Goal: Use online tool/utility: Utilize a website feature to perform a specific function

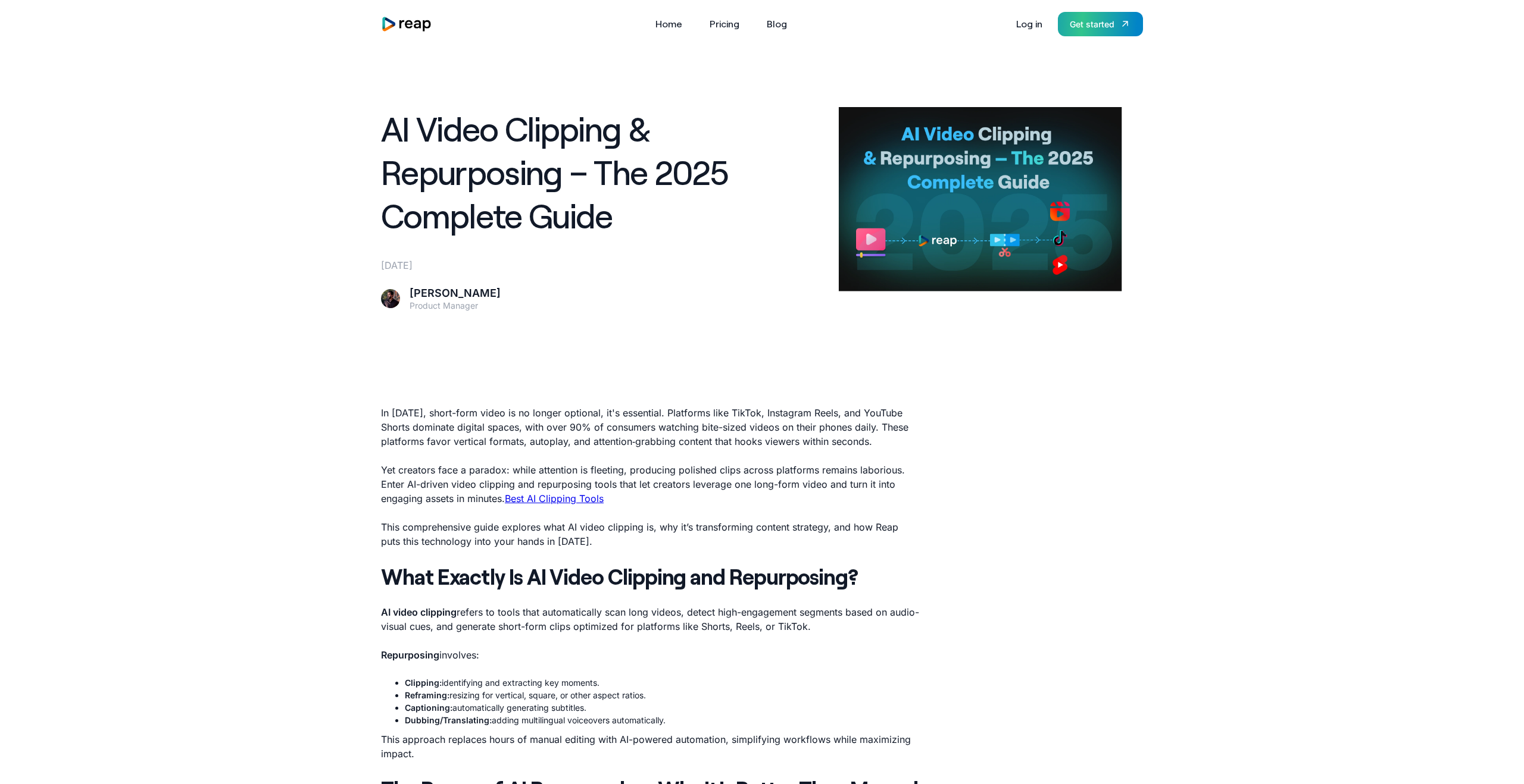
click at [1110, 25] on div "Get started" at bounding box center [1092, 24] width 45 height 13
click at [727, 26] on link "Pricing" at bounding box center [724, 24] width 42 height 19
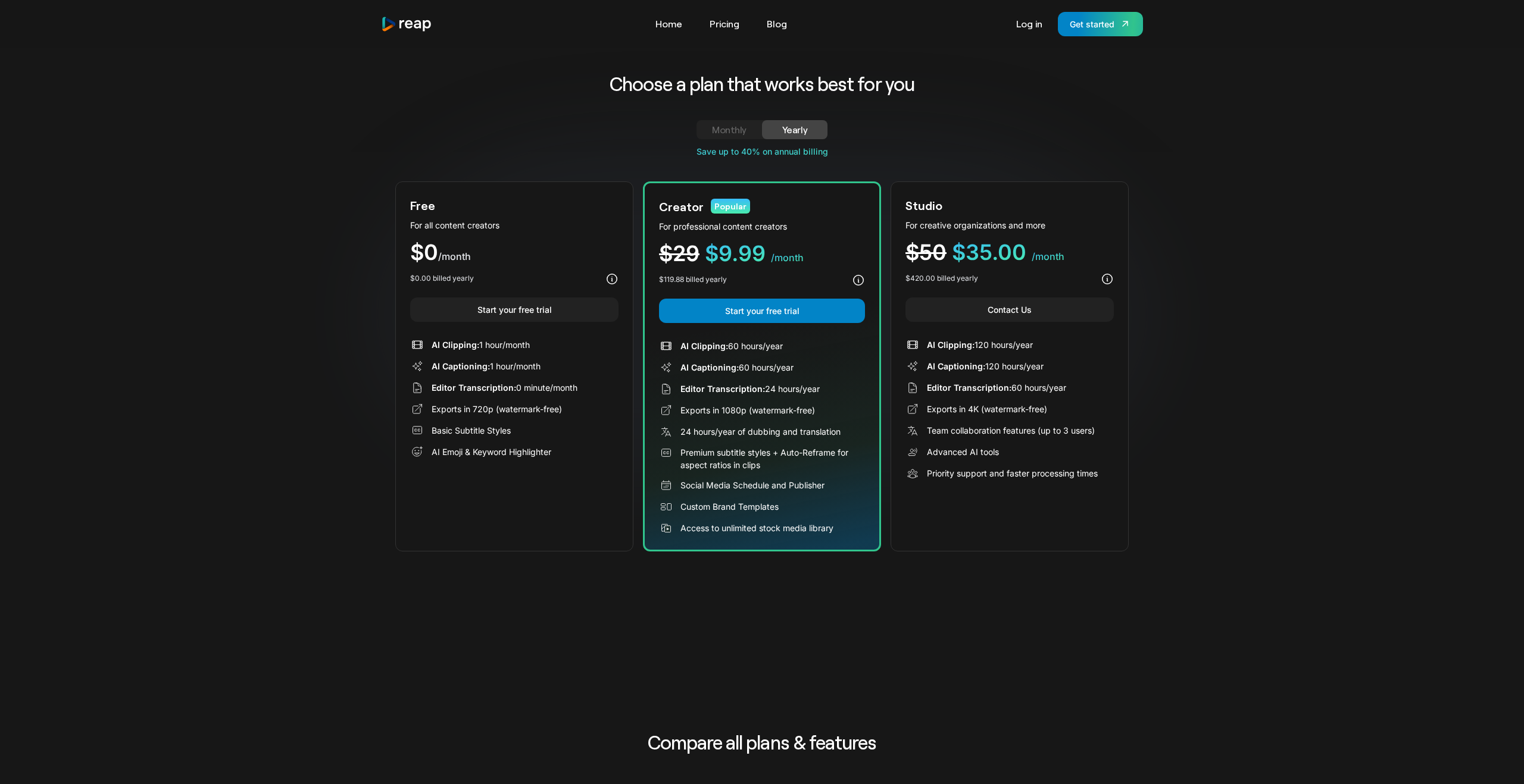
click at [506, 235] on div "Free For all content creators $0 /month $0.00 billed yearly Start your free tri…" at bounding box center [514, 367] width 238 height 370
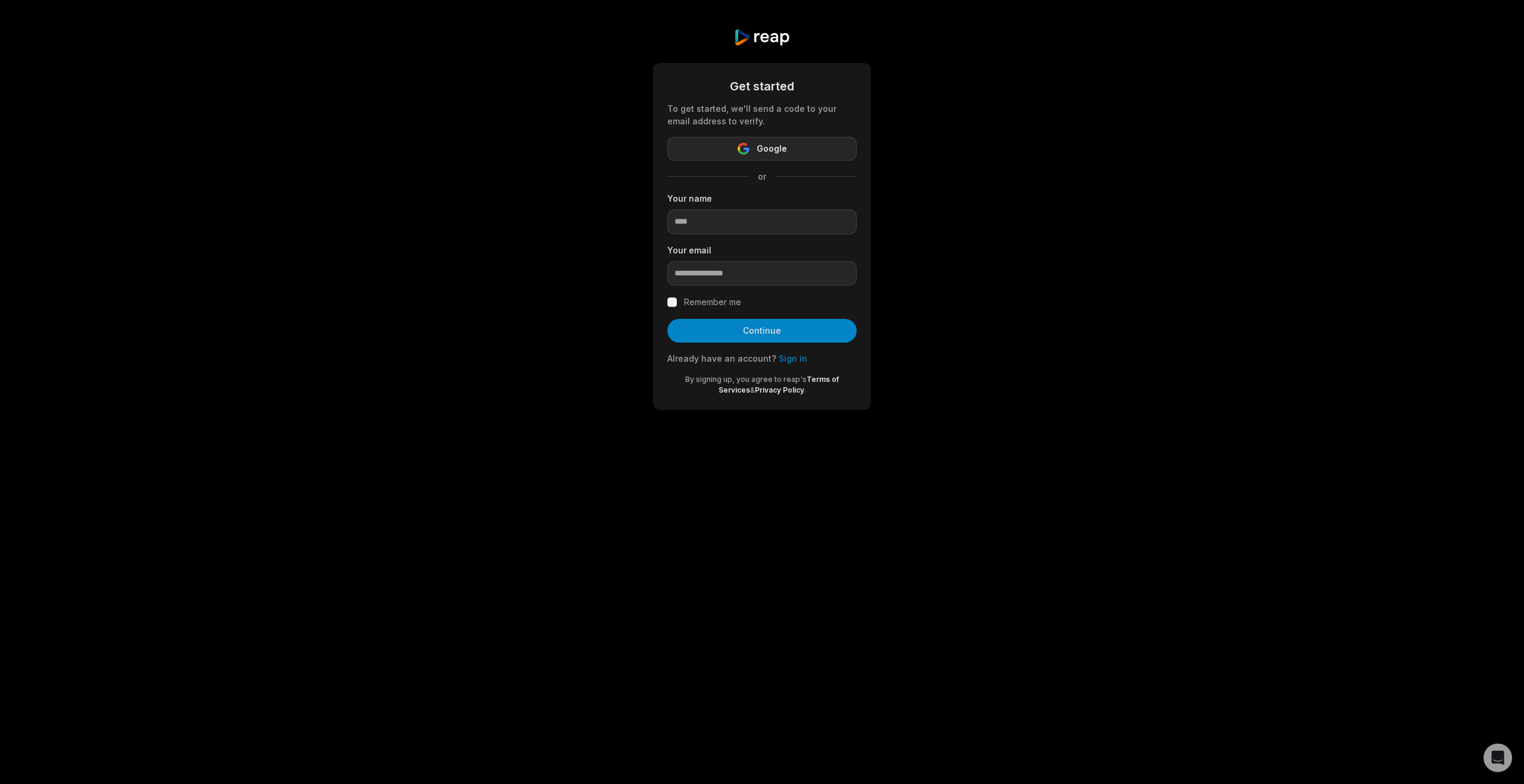
click at [759, 144] on span "Google" at bounding box center [771, 149] width 30 height 15
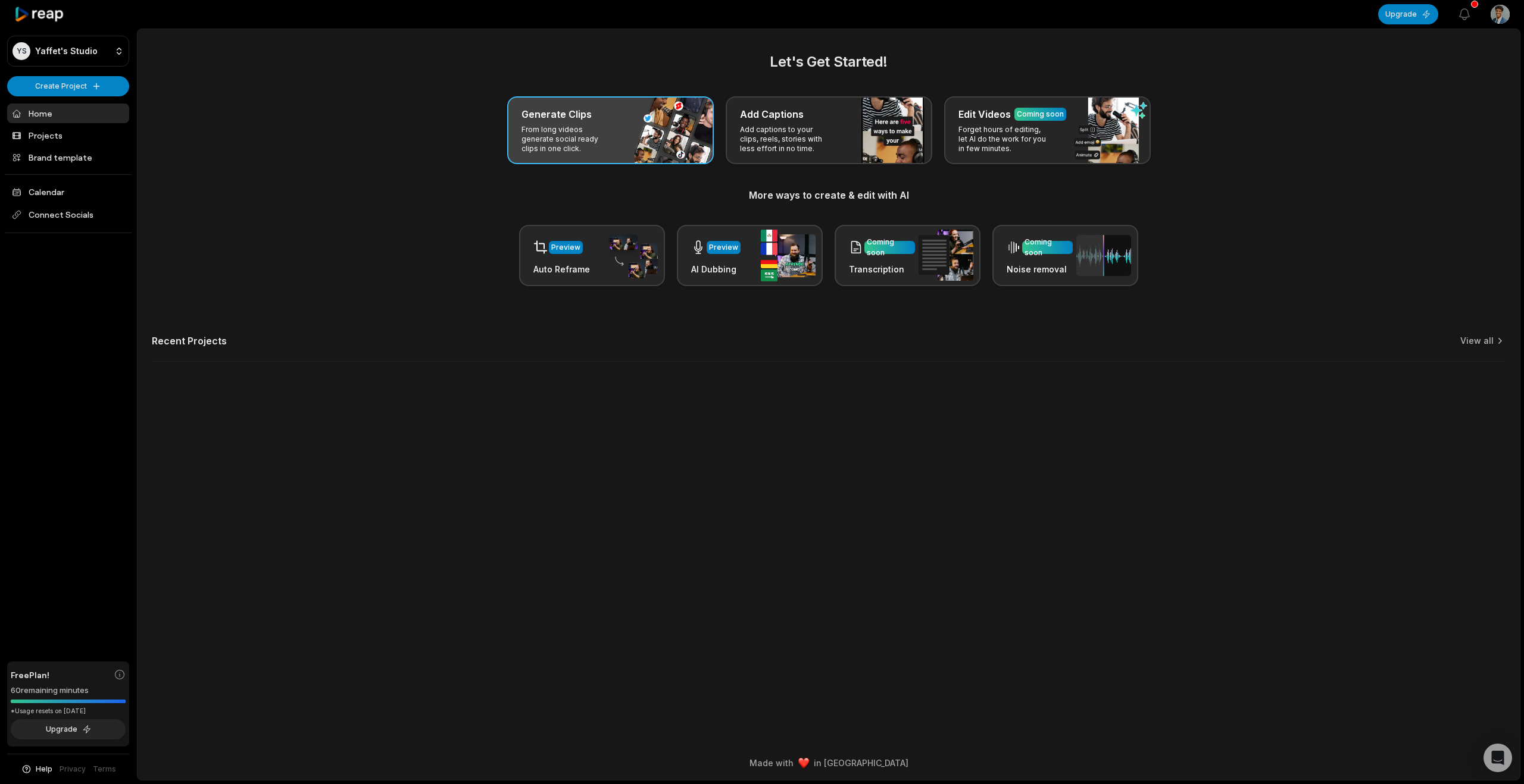
click at [559, 121] on h3 "Generate Clips" at bounding box center [557, 114] width 71 height 15
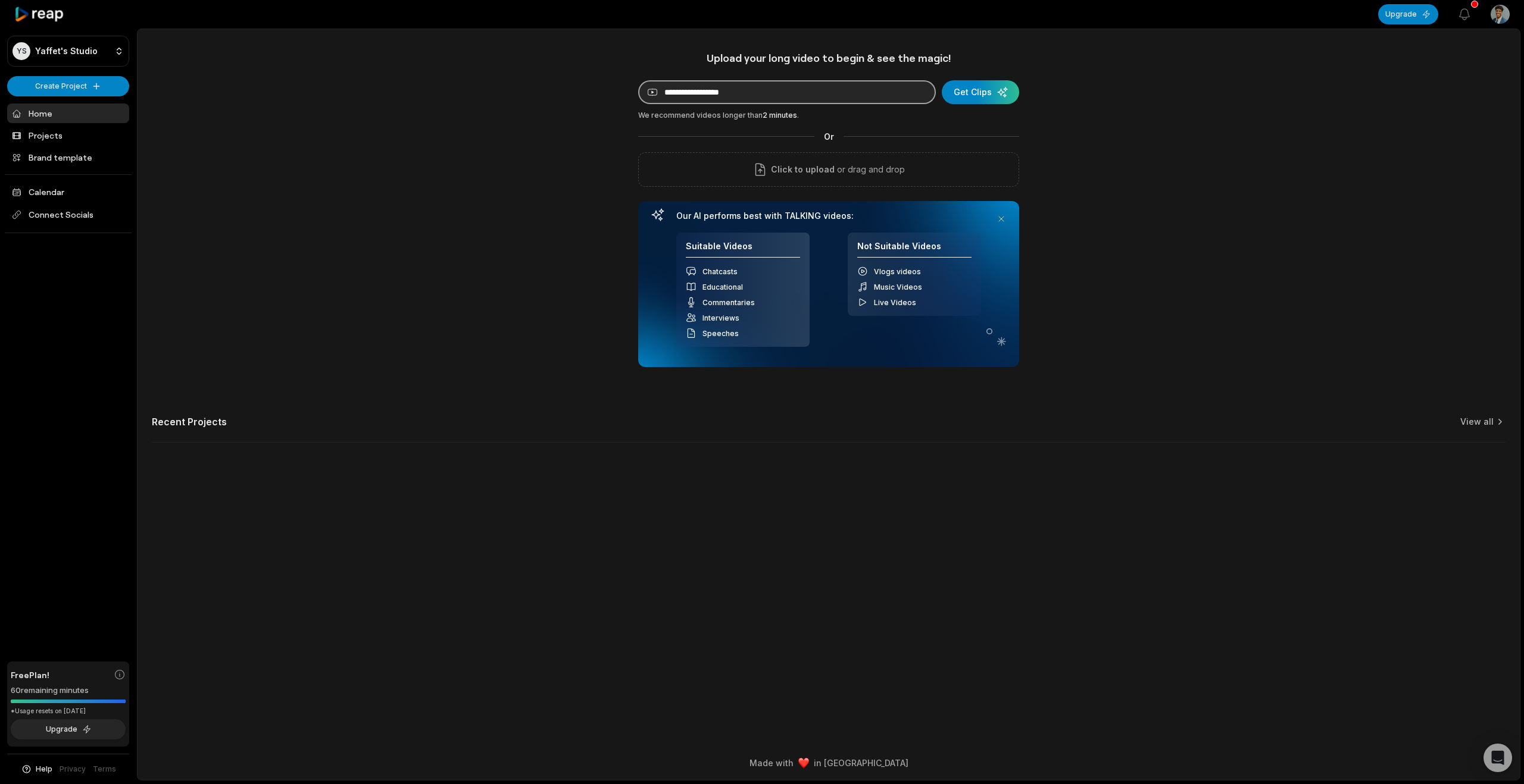
click at [758, 95] on input at bounding box center [787, 92] width 298 height 24
paste input "**********"
type input "**********"
click at [988, 93] on div "submit" at bounding box center [980, 92] width 77 height 24
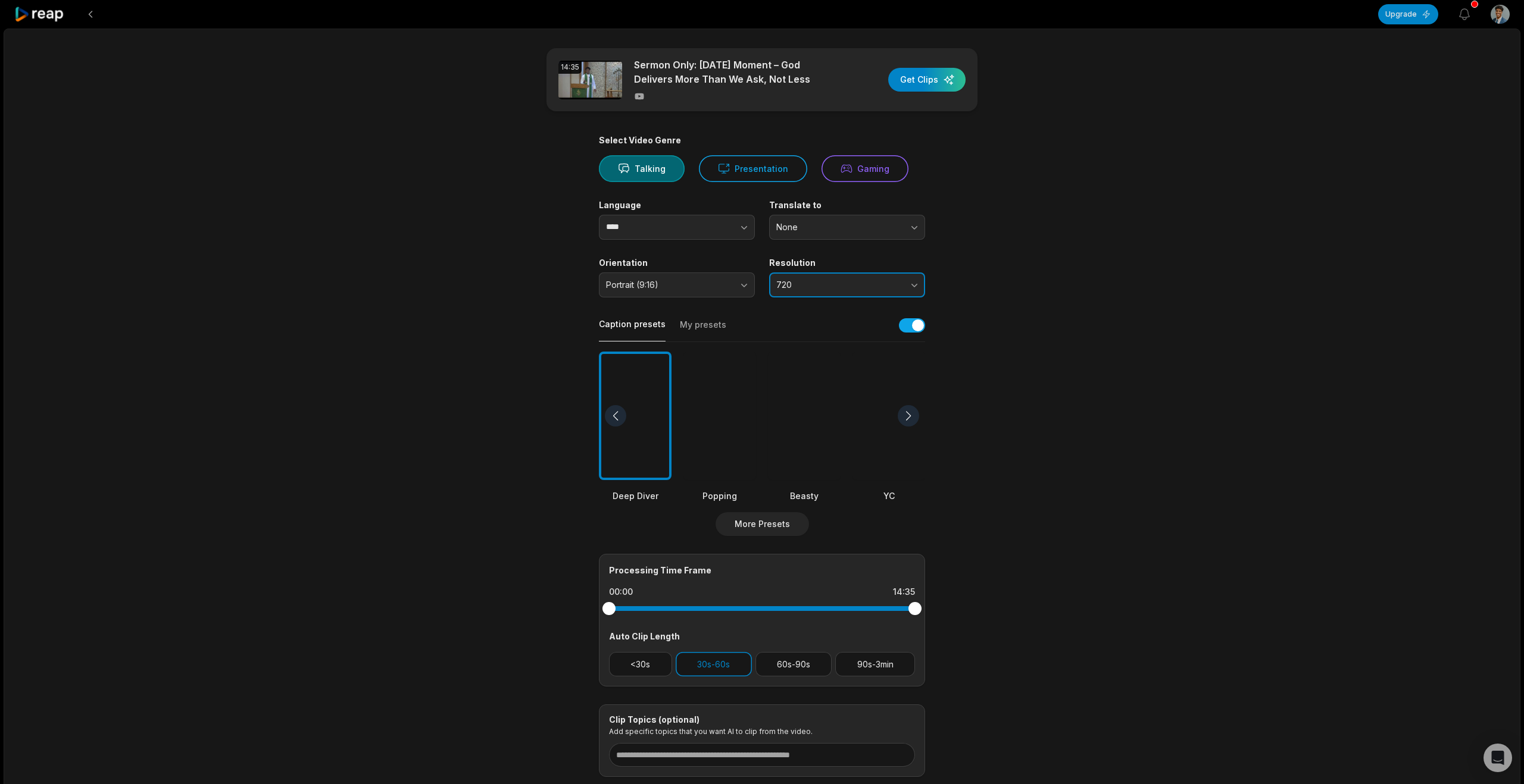
click at [814, 284] on span "720" at bounding box center [839, 284] width 125 height 11
click at [983, 270] on main "14:35 Sermon Only: [DATE] Moment – God Delivers More Than We Ask, Not Less Get …" at bounding box center [762, 413] width 576 height 729
click at [495, 263] on main "14:35 Sermon Only: [DATE] Moment – God Delivers More Than We Ask, Not Less Get …" at bounding box center [762, 413] width 576 height 729
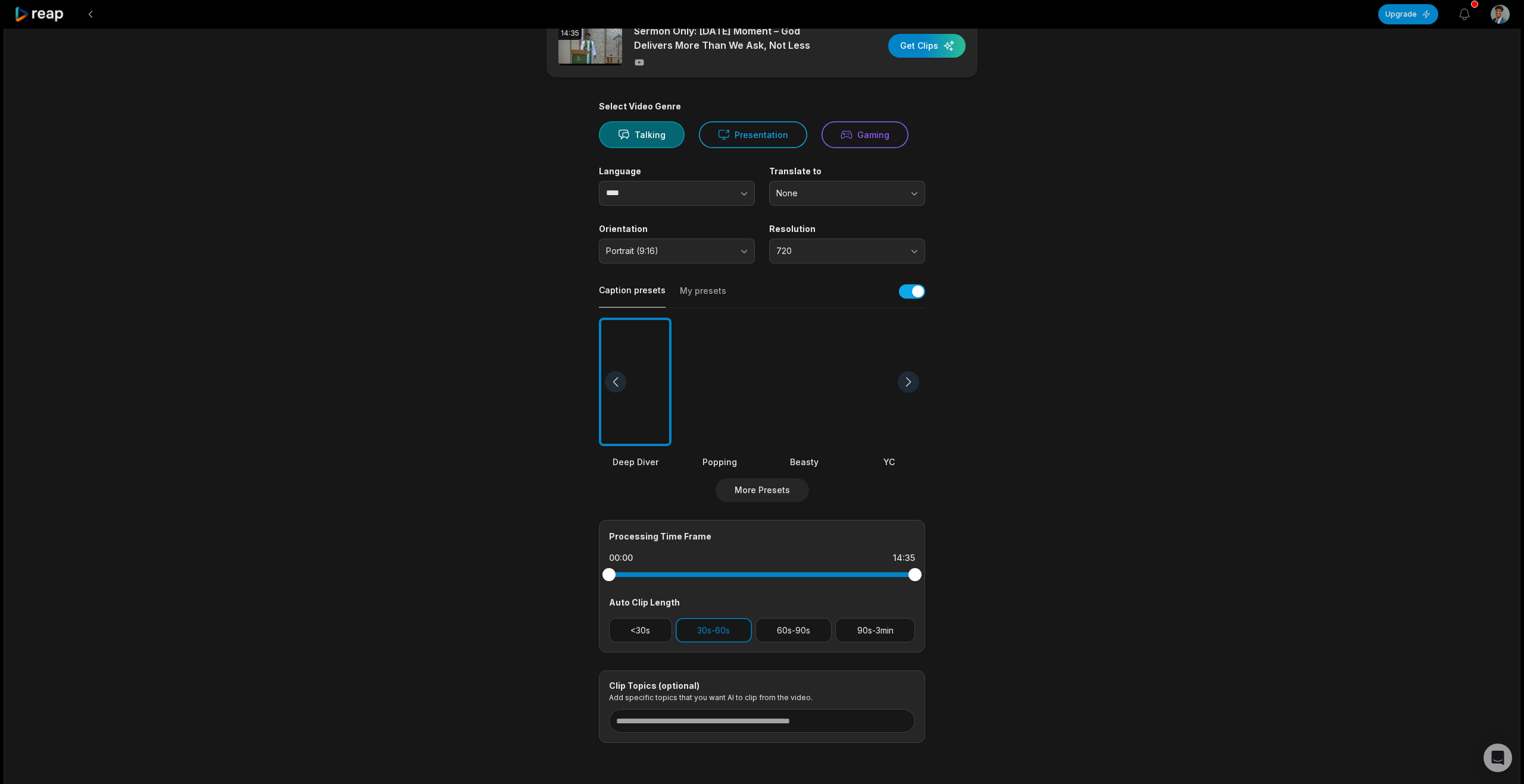
scroll to position [35, 0]
click at [723, 384] on div at bounding box center [719, 380] width 73 height 129
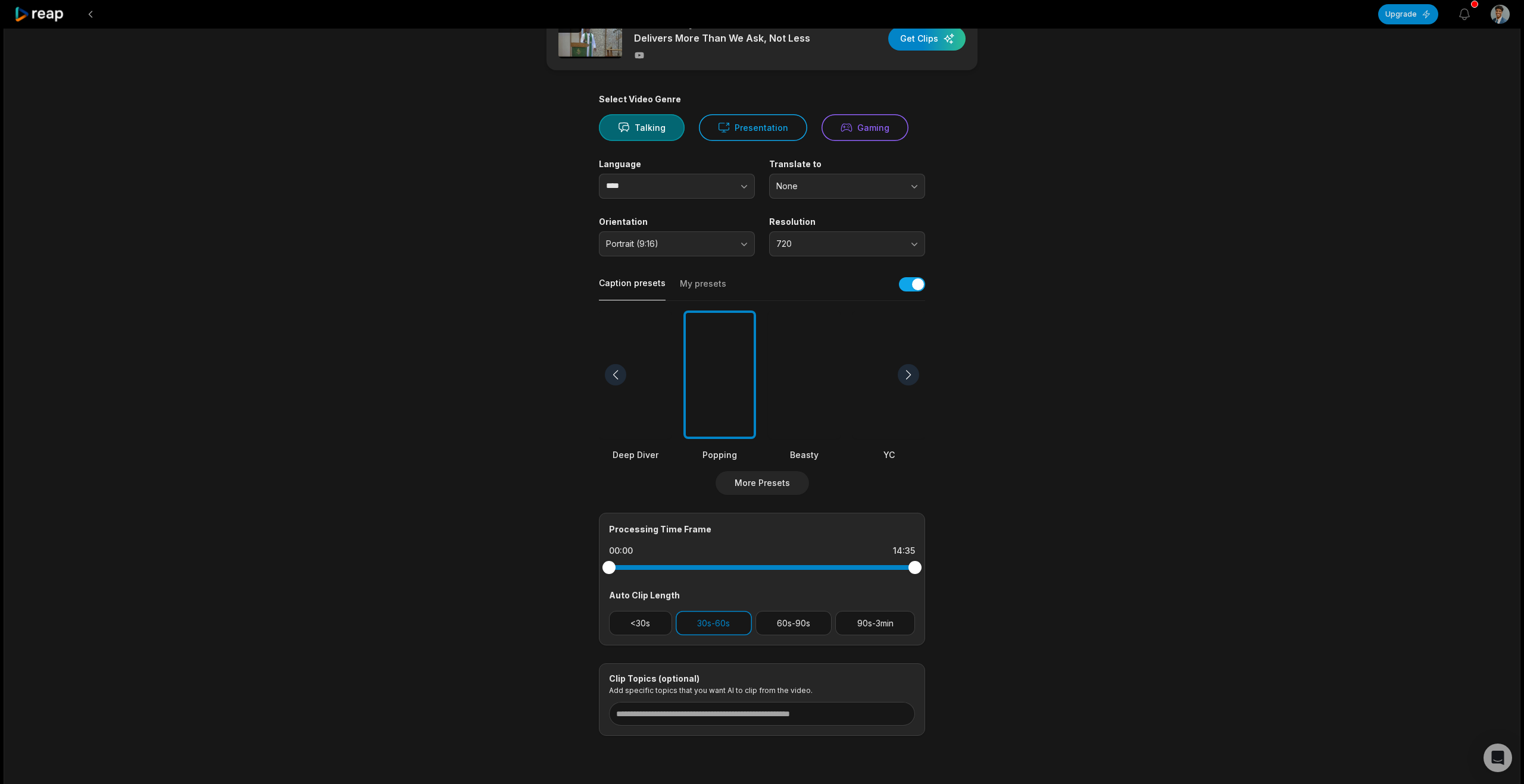
scroll to position [78, 0]
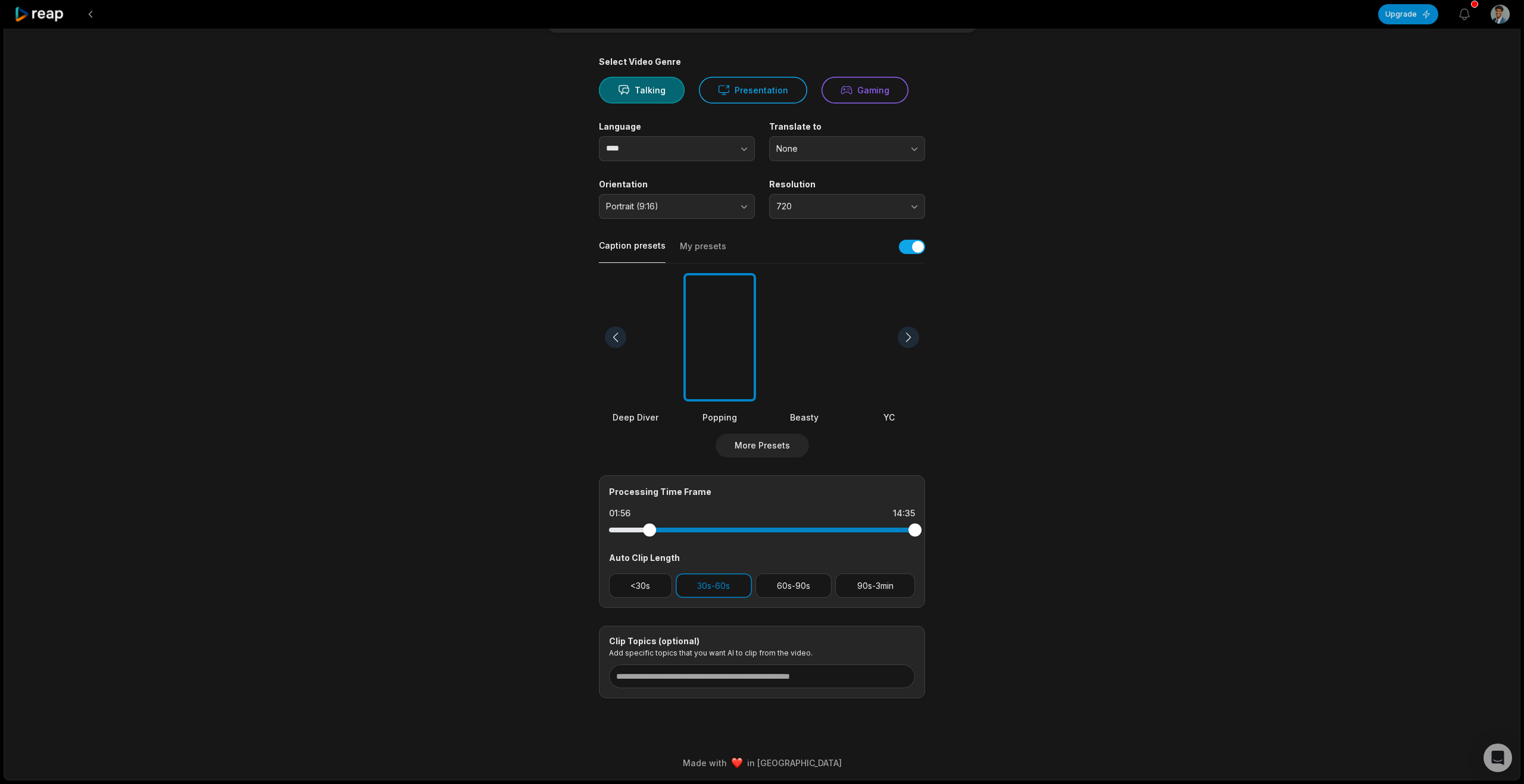
drag, startPoint x: 612, startPoint y: 533, endPoint x: 650, endPoint y: 532, distance: 38.0
click at [650, 532] on div at bounding box center [649, 529] width 13 height 13
click at [694, 673] on input at bounding box center [762, 676] width 306 height 24
paste input "**********"
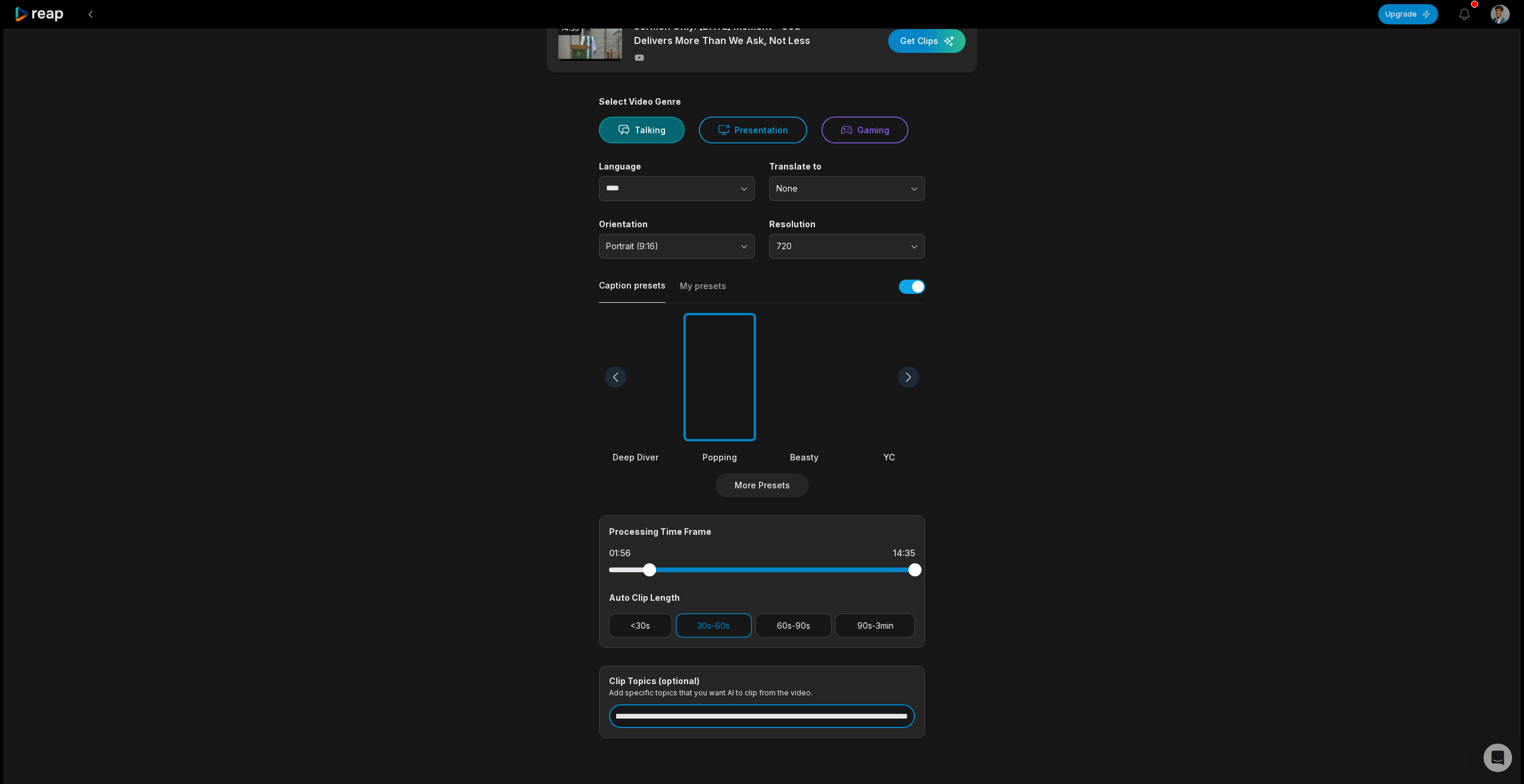
scroll to position [0, 0]
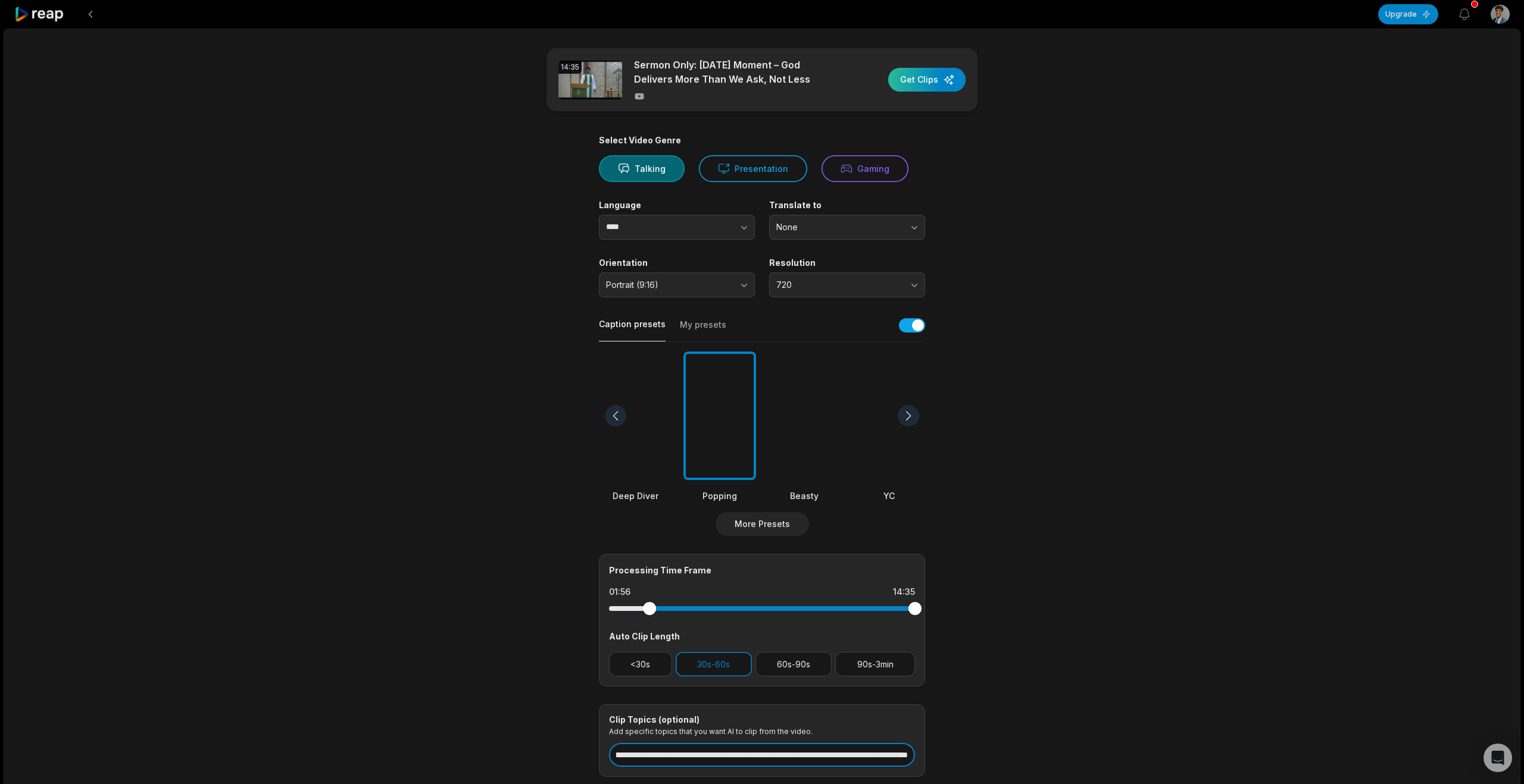
type input "**********"
click at [939, 78] on div "button" at bounding box center [926, 79] width 77 height 24
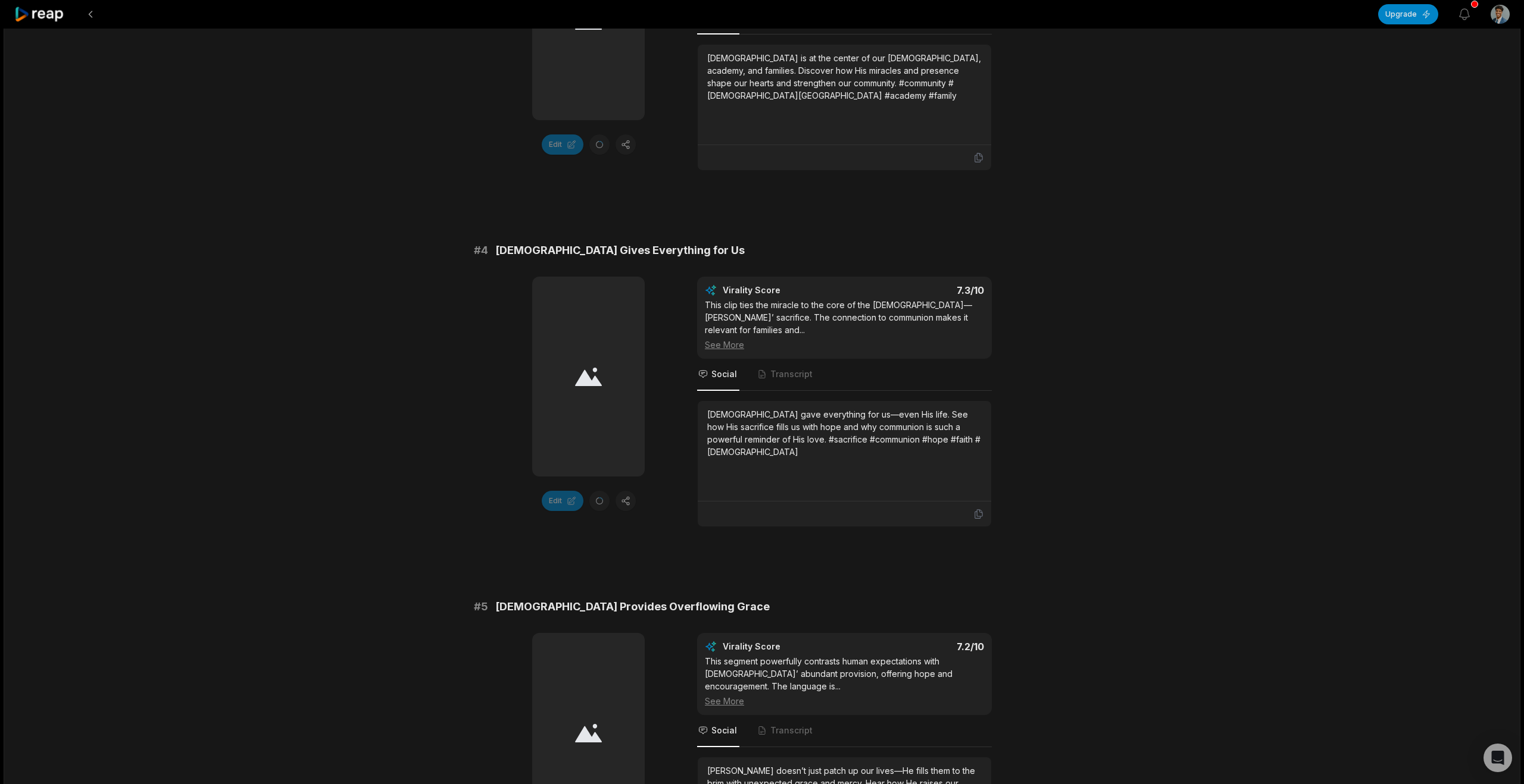
scroll to position [1216, 0]
